Goal: Task Accomplishment & Management: Manage account settings

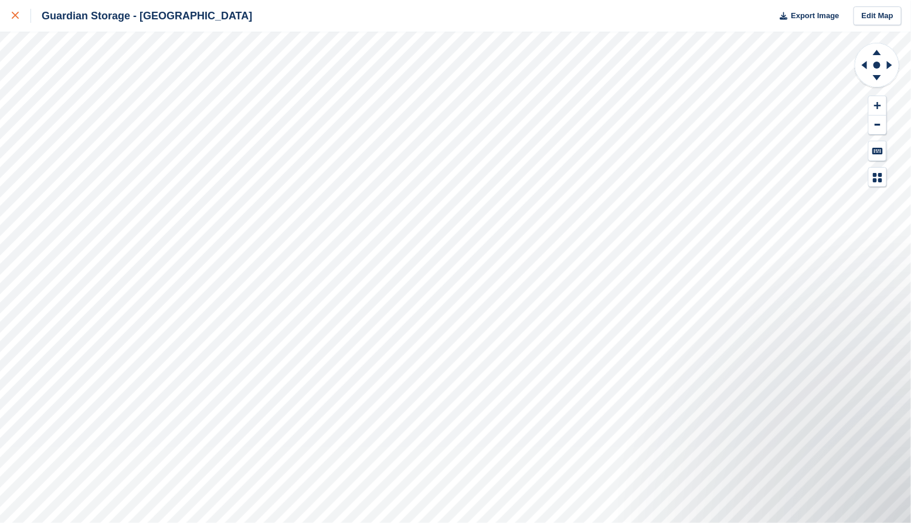
click at [16, 13] on icon at bounding box center [15, 15] width 7 height 7
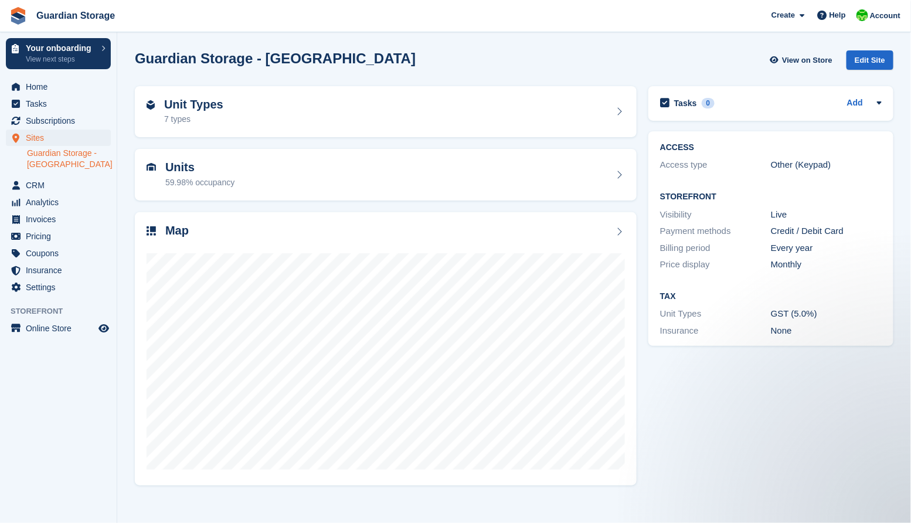
click at [512, 70] on div "Guardian Storage - Aberdeen View on Store Edit Site" at bounding box center [514, 63] width 770 height 36
click at [880, 16] on span "Account" at bounding box center [885, 16] width 30 height 12
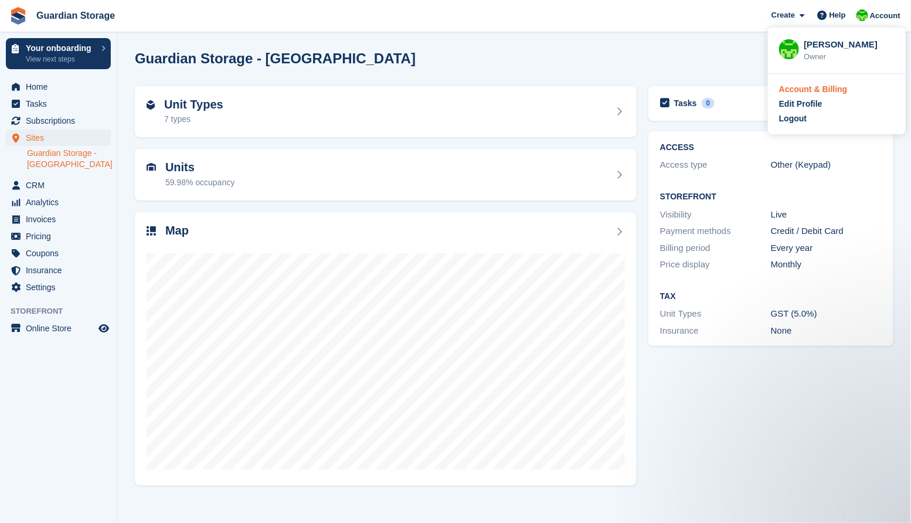
click at [807, 93] on div "Account & Billing" at bounding box center [813, 89] width 69 height 12
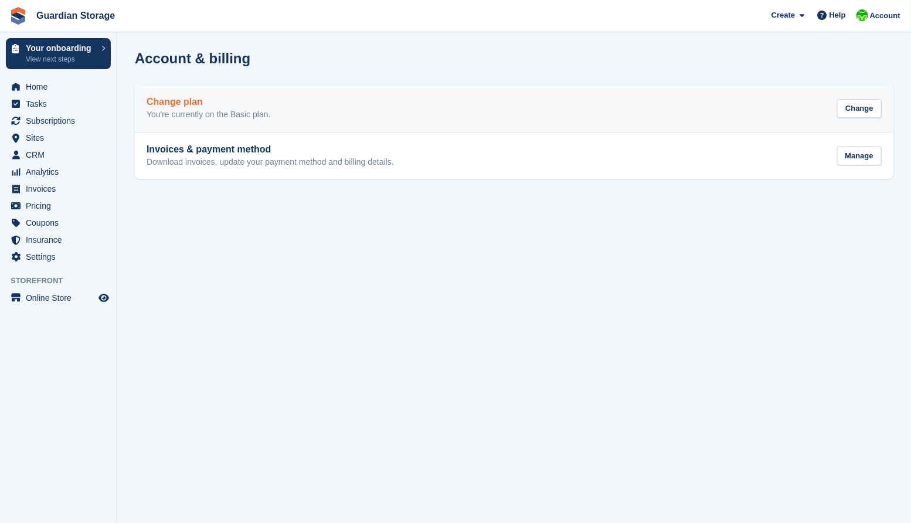
click at [484, 110] on div "Change plan You're currently on the Basic plan. Change" at bounding box center [514, 108] width 735 height 23
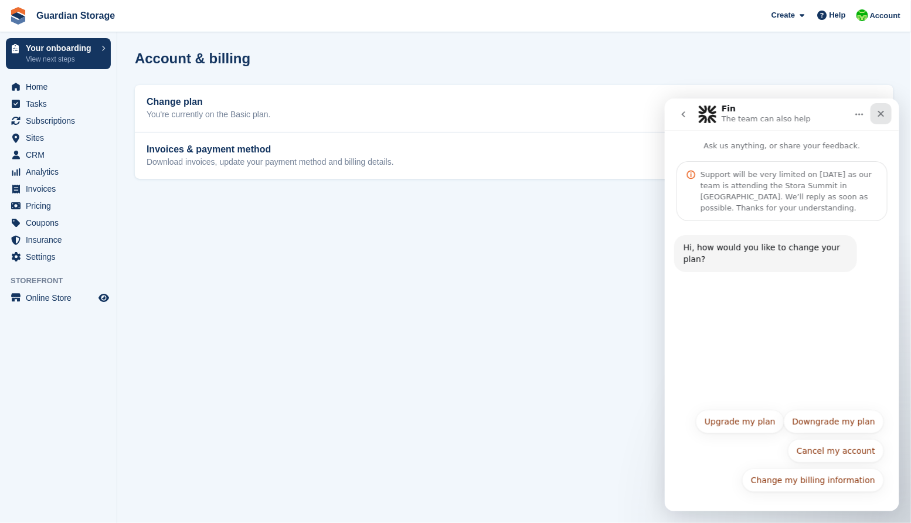
click at [877, 117] on icon "Close" at bounding box center [880, 112] width 9 height 9
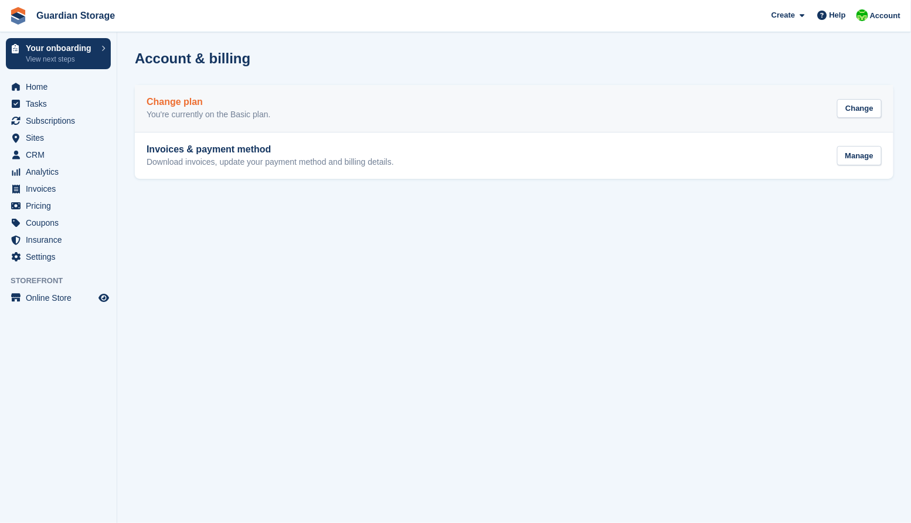
click at [383, 113] on div "Change plan You're currently on the Basic plan. Change" at bounding box center [514, 108] width 735 height 23
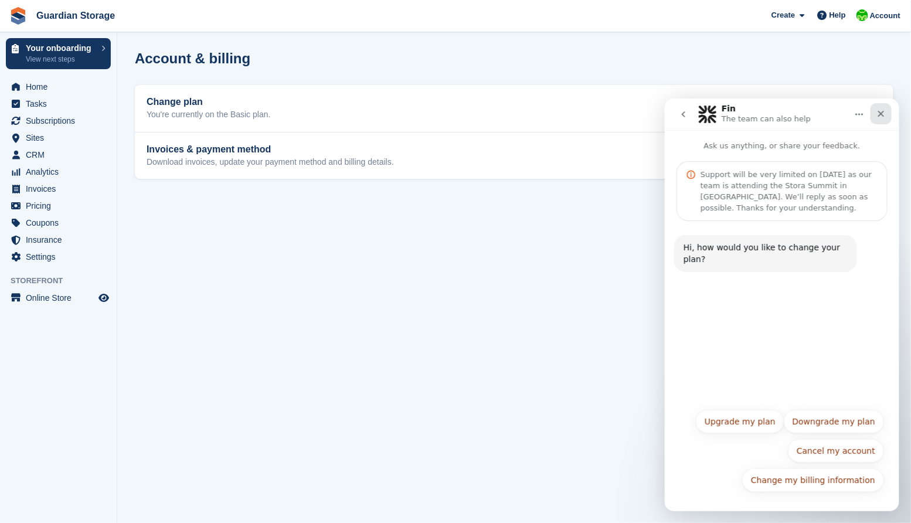
click at [877, 114] on icon "Close" at bounding box center [880, 112] width 9 height 9
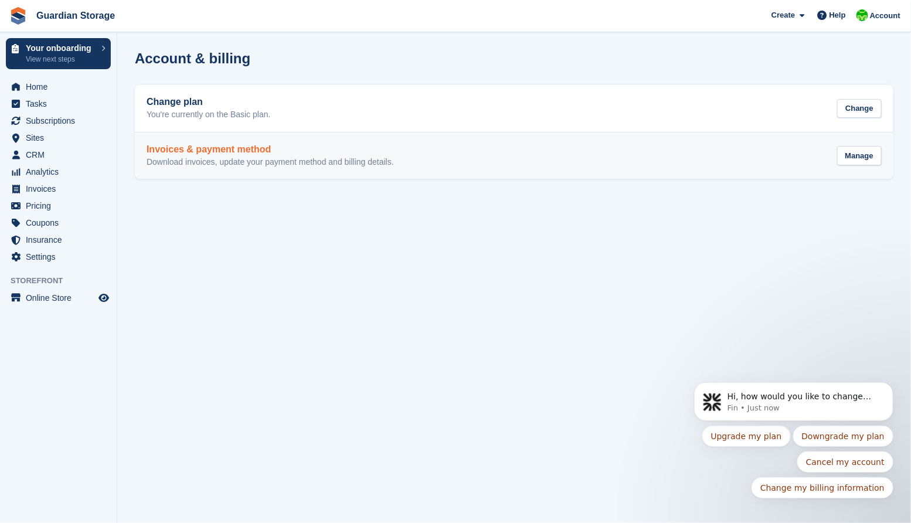
click at [183, 155] on div "Invoices & payment method Download invoices, update your payment method and bil…" at bounding box center [270, 155] width 247 height 23
